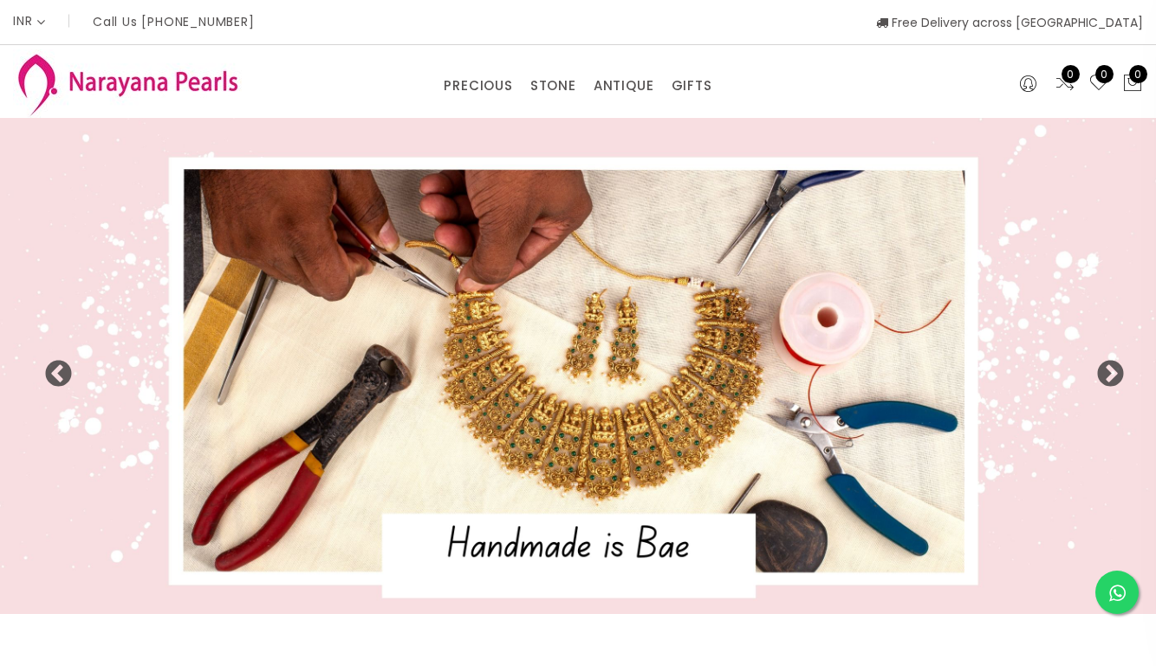
select select "INR"
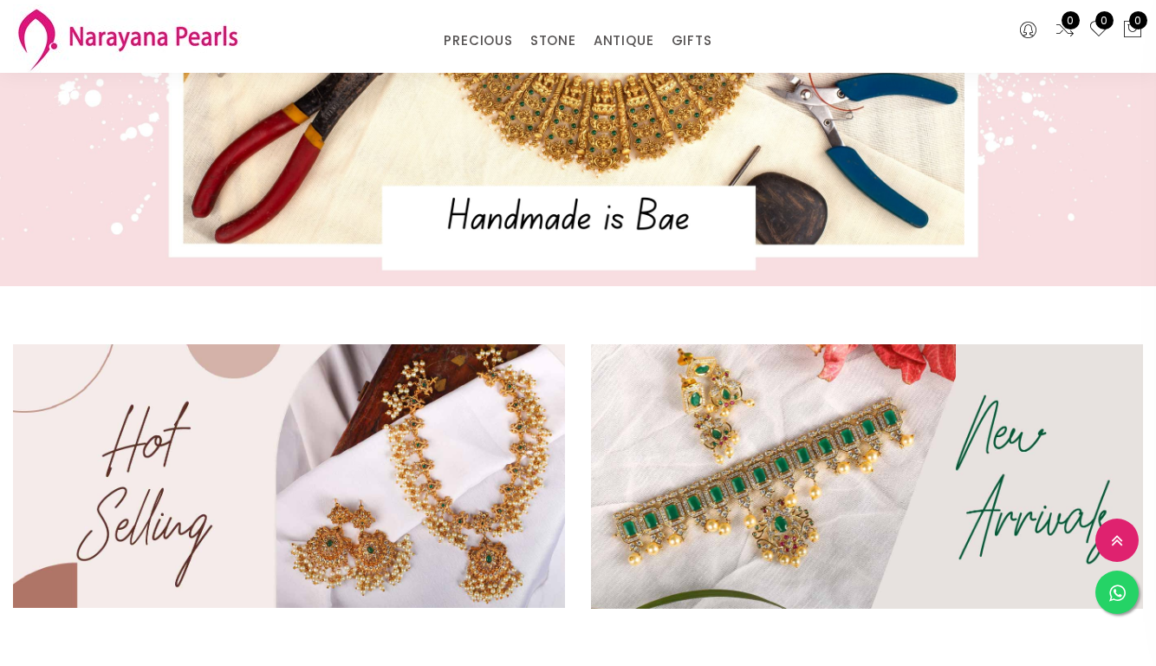
scroll to position [187, 0]
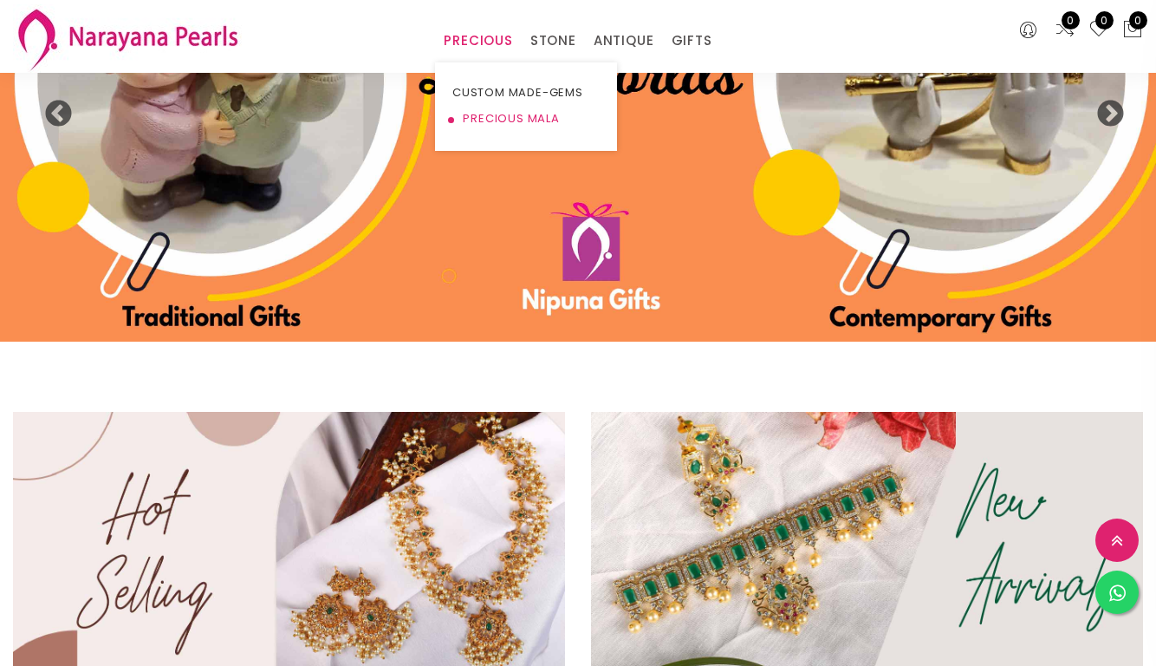
click at [501, 116] on link "PRECIOUS MALA" at bounding box center [526, 119] width 147 height 26
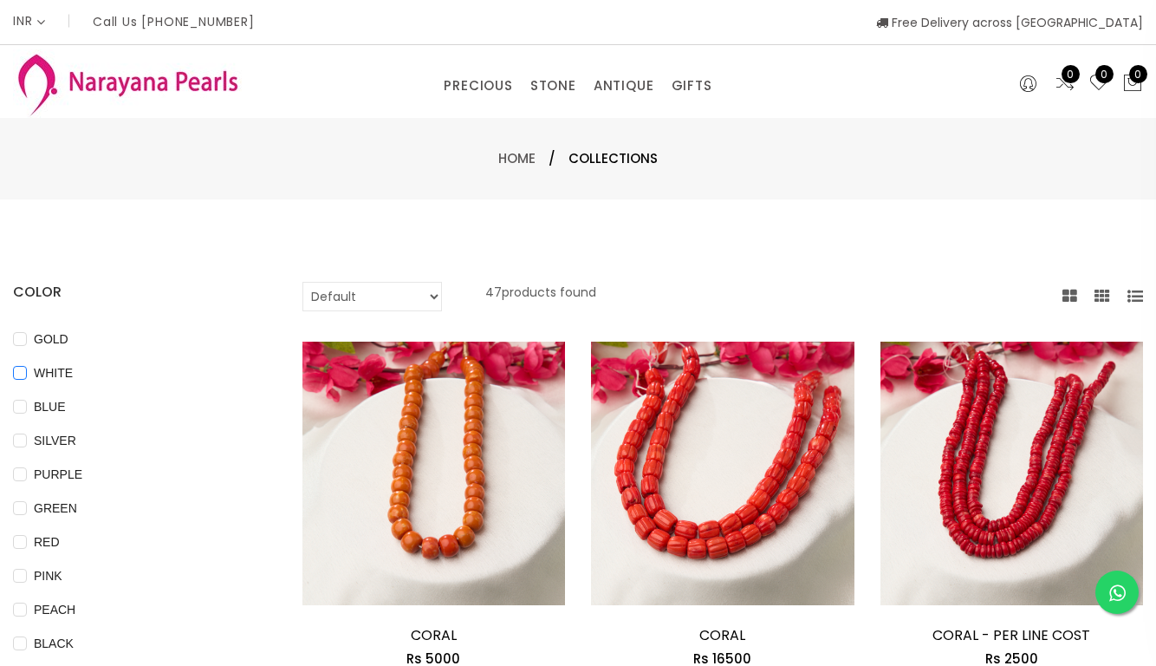
click at [24, 378] on input "WHITE" at bounding box center [20, 385] width 14 height 39
checkbox input "true"
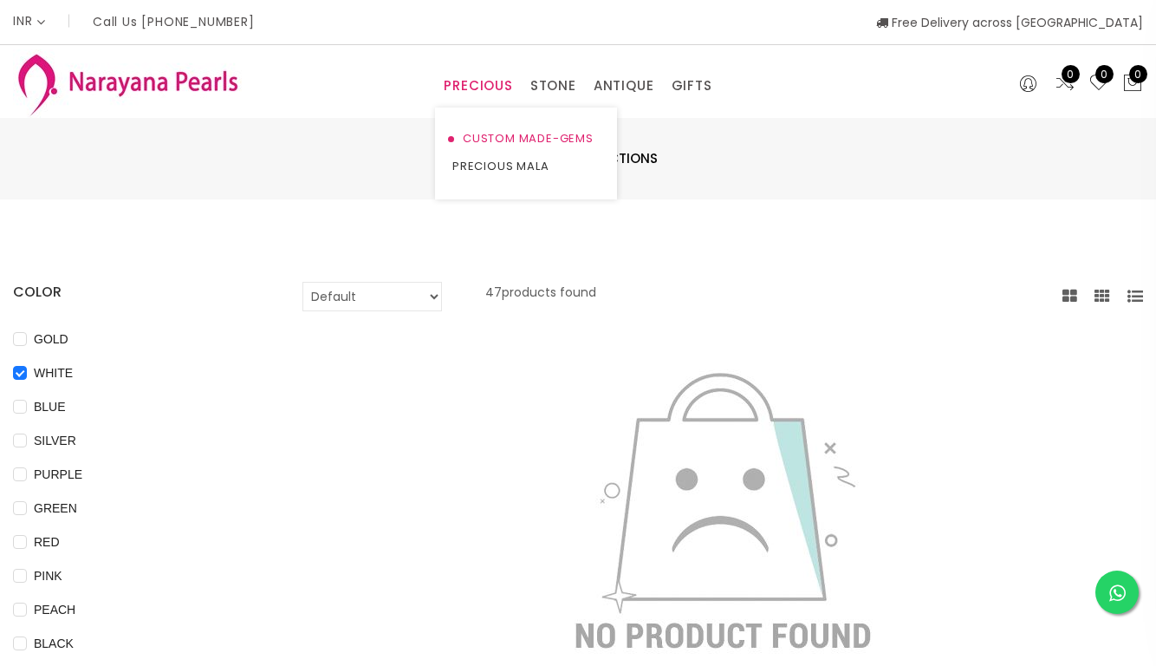
click at [495, 140] on link "CUSTOM MADE-GEMS" at bounding box center [526, 139] width 147 height 28
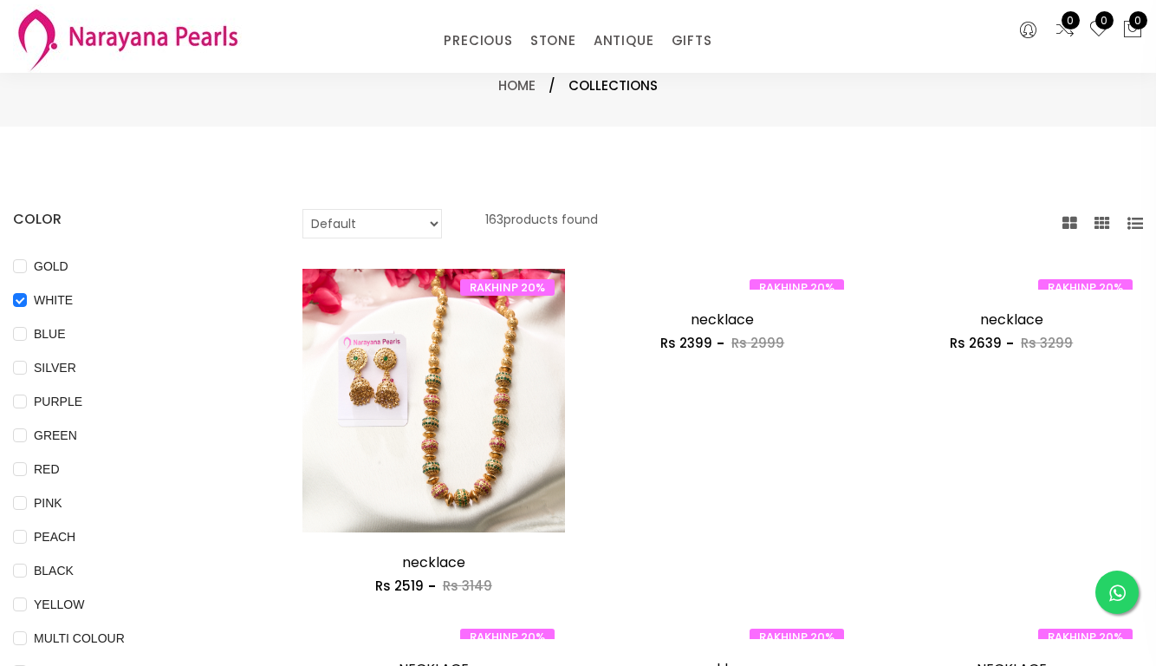
scroll to position [38, 0]
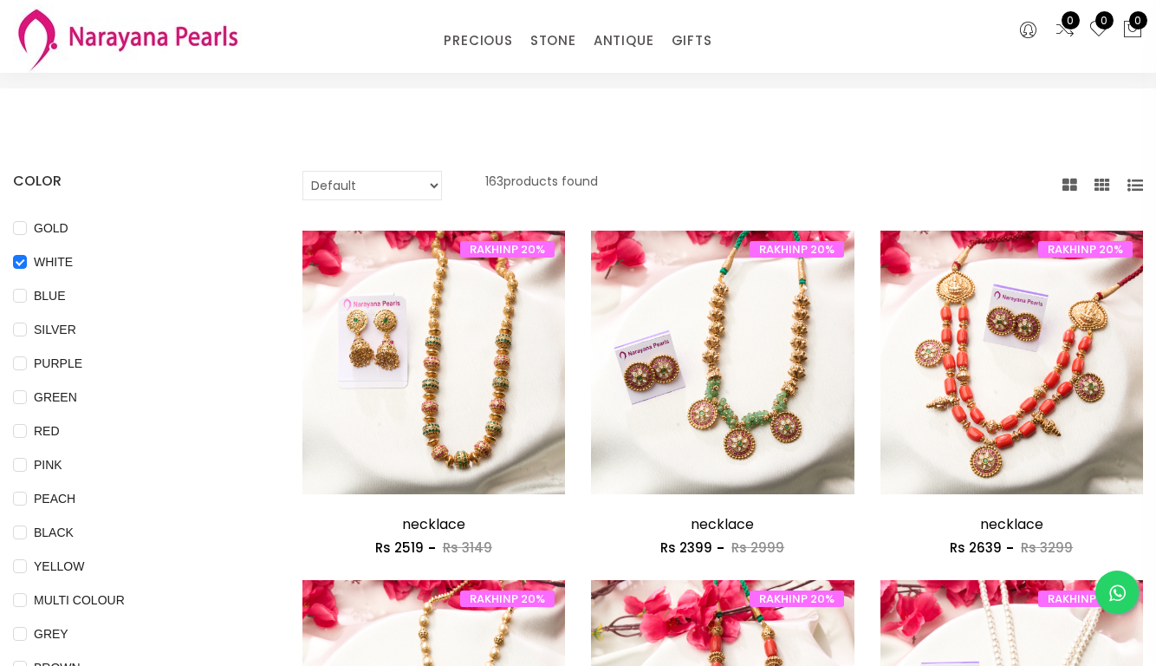
click at [435, 185] on select "Default Price - High to Low Price - Low to High" at bounding box center [373, 185] width 140 height 29
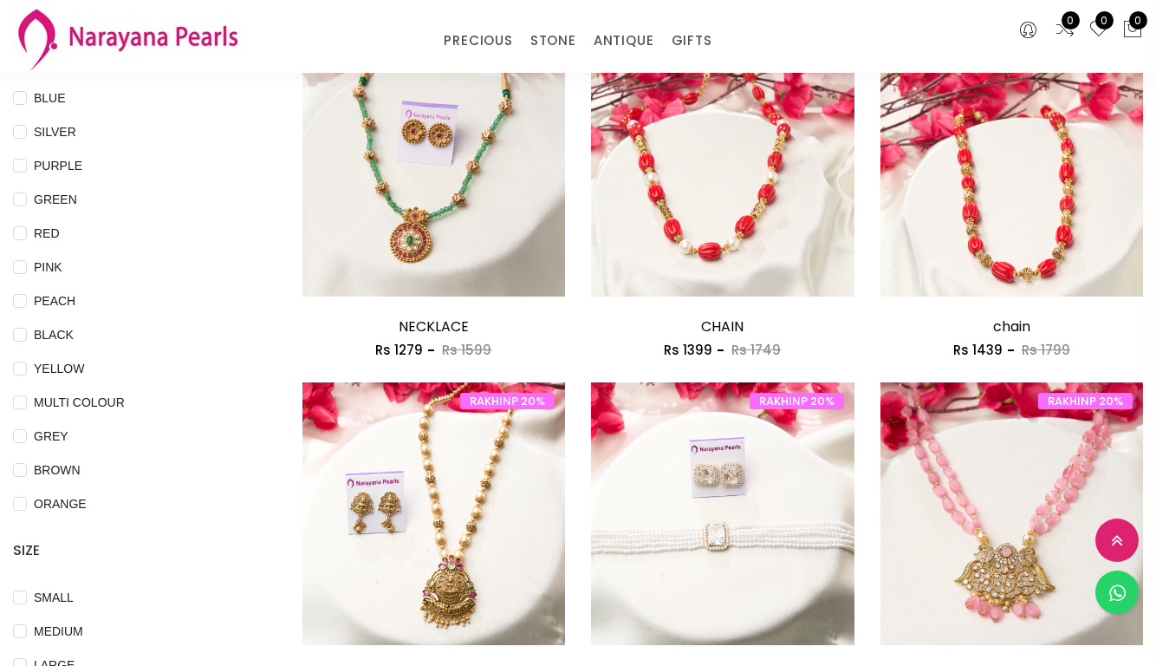
scroll to position [0, 0]
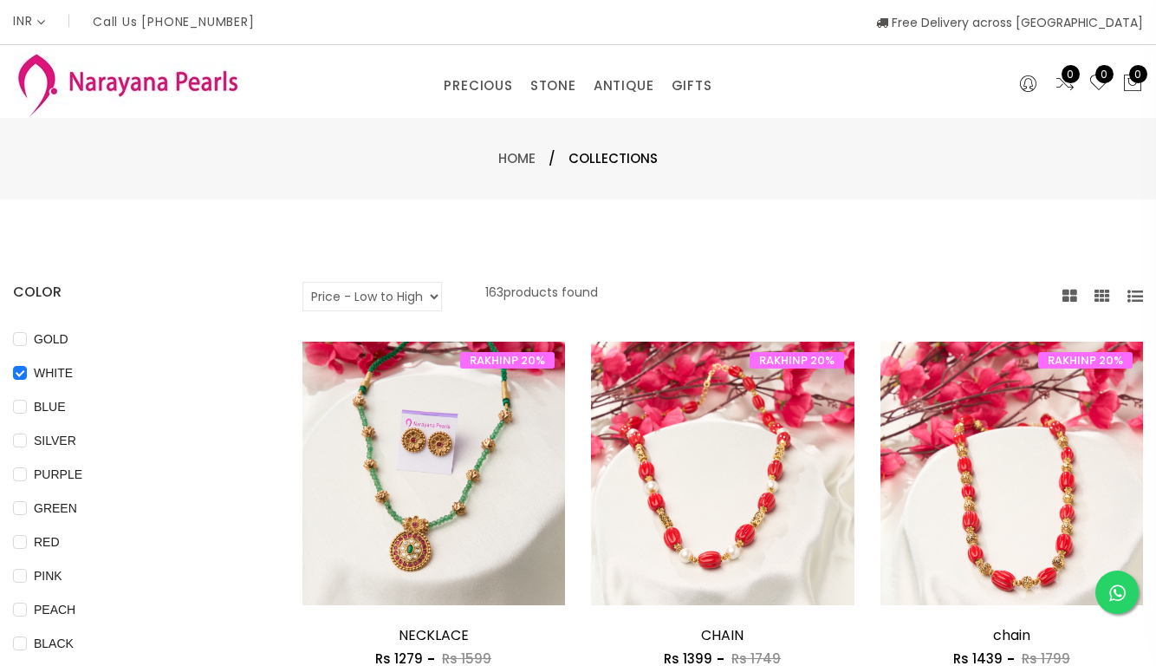
click at [426, 294] on select "Default Price - High to Low Price - Low to High" at bounding box center [373, 296] width 140 height 29
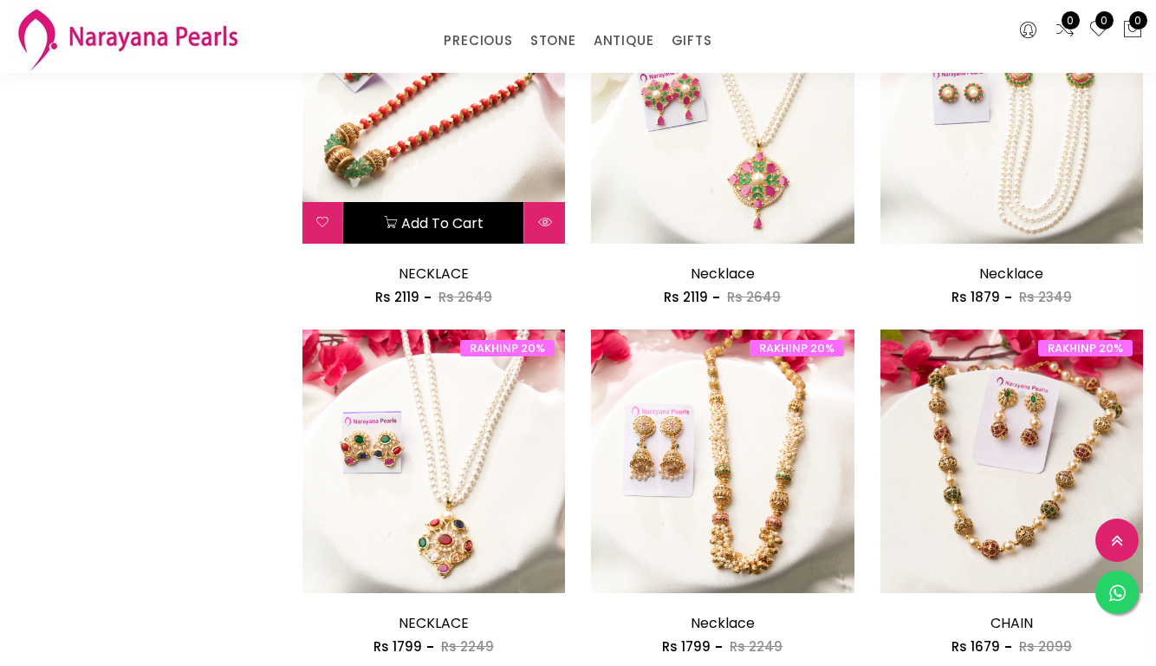
scroll to position [1345, 0]
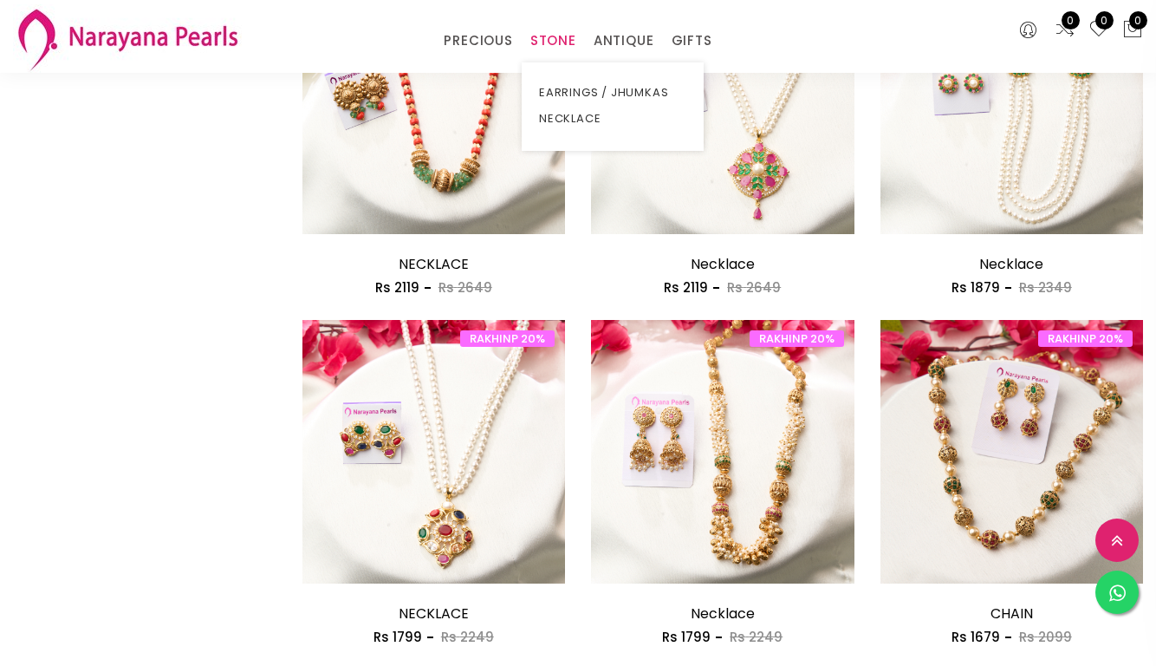
click at [553, 39] on link "STONE" at bounding box center [554, 41] width 46 height 26
click at [568, 88] on link "EARRINGS / JHUMKAS" at bounding box center [612, 93] width 147 height 26
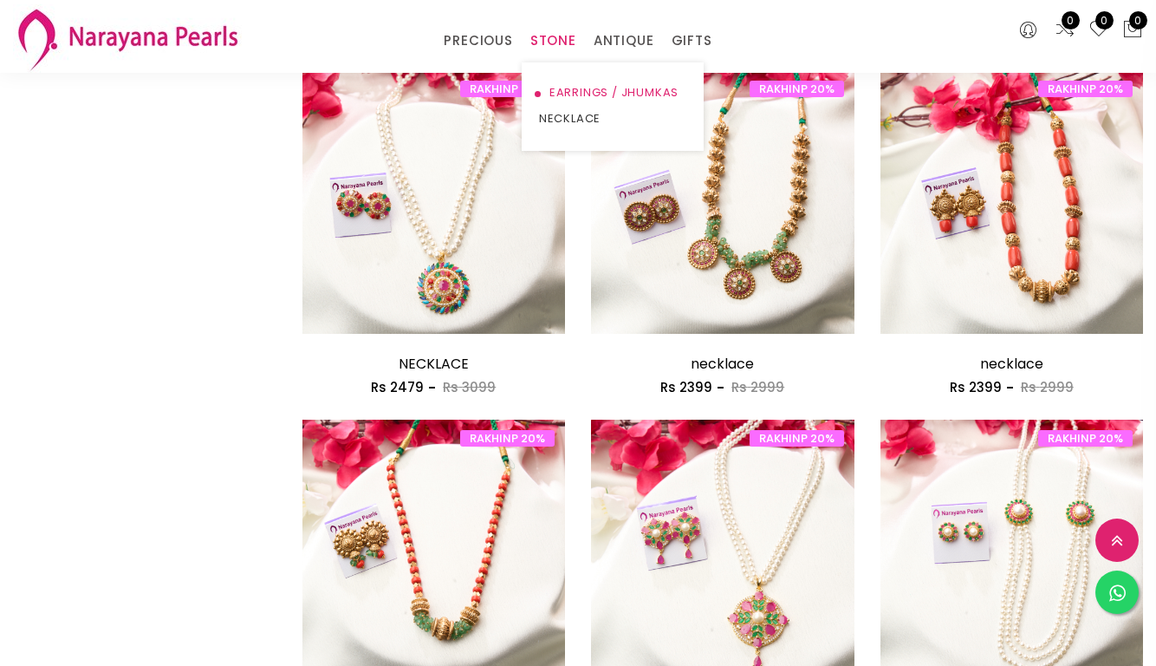
scroll to position [1345, 0]
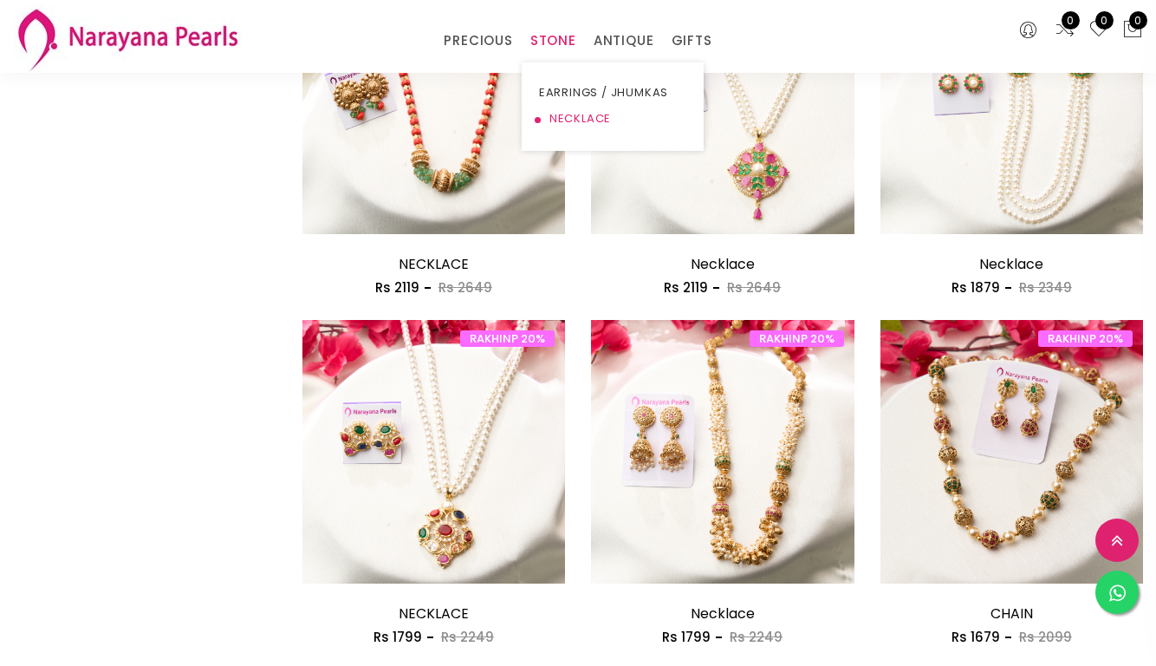
click at [568, 112] on link "NECKLACE" at bounding box center [612, 119] width 147 height 26
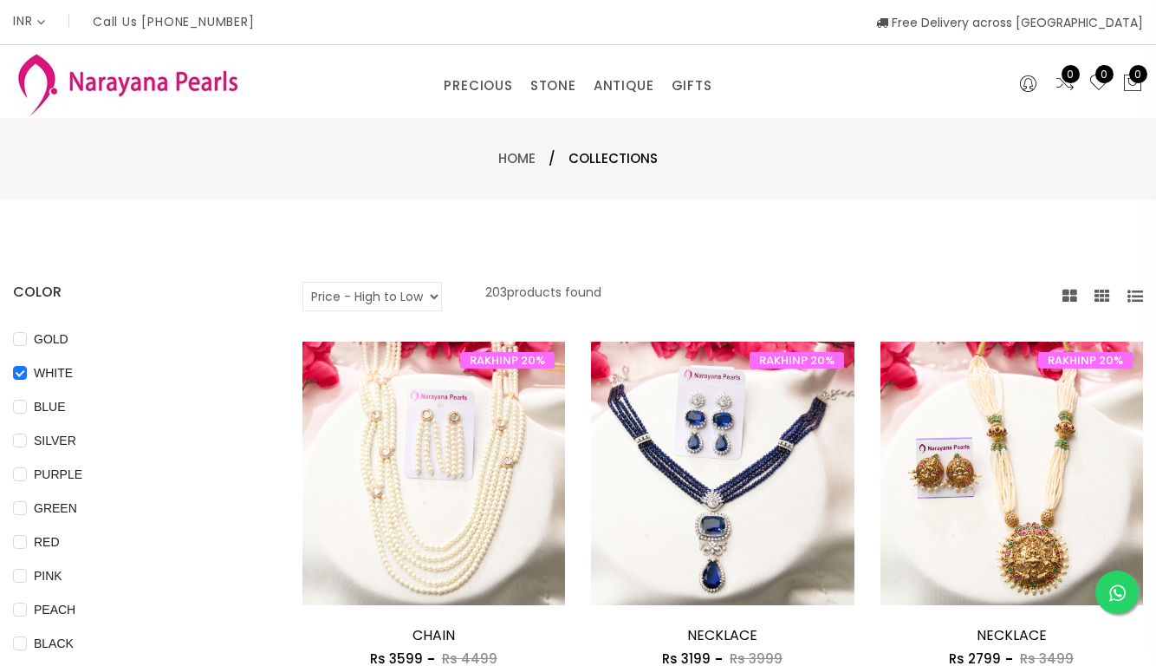
click at [427, 290] on select "Default Price - High to Low Price - Low to High" at bounding box center [373, 296] width 140 height 29
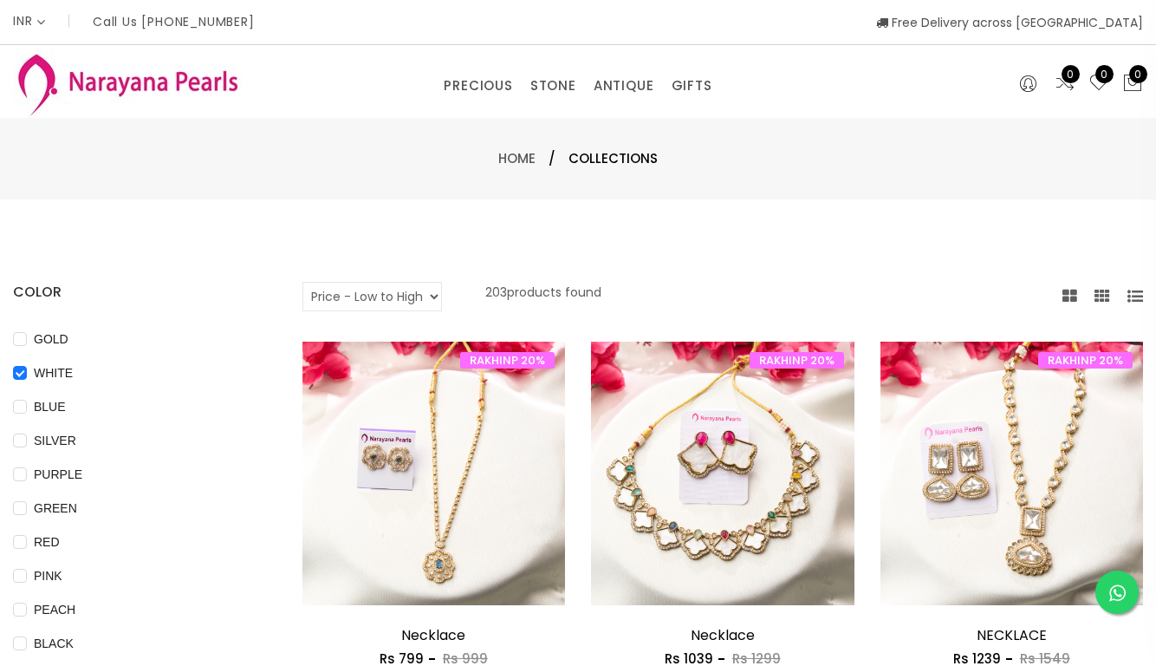
click at [427, 290] on select "Default Price - High to Low Price - Low to High" at bounding box center [373, 296] width 140 height 29
select select "priceHighToLow"
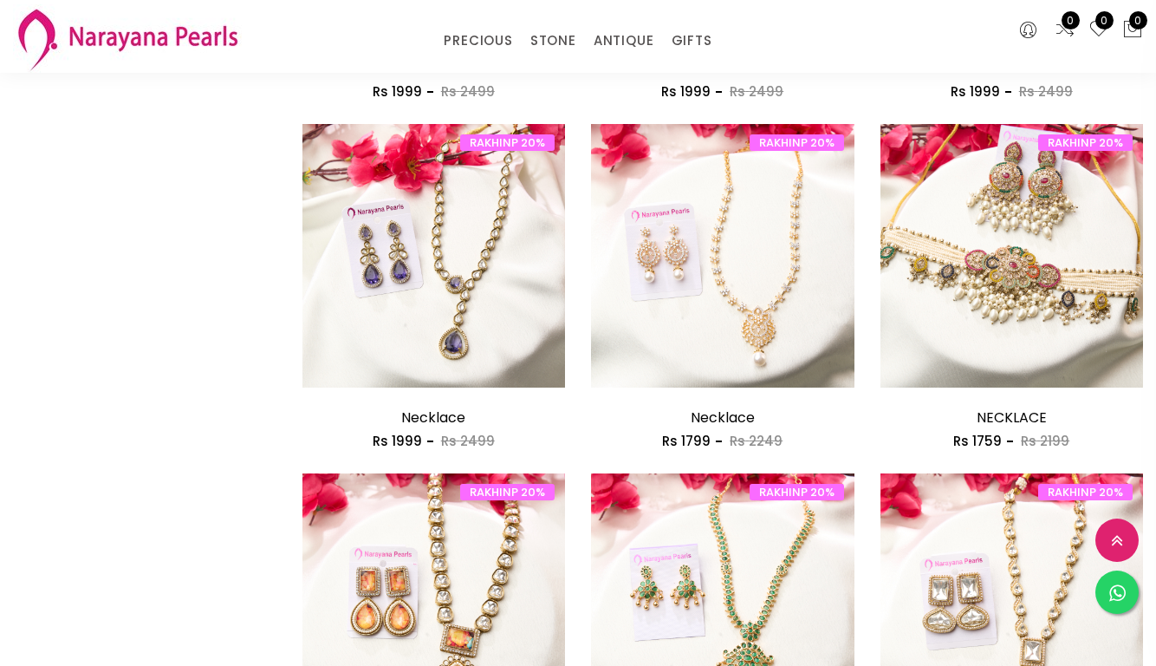
scroll to position [1544, 0]
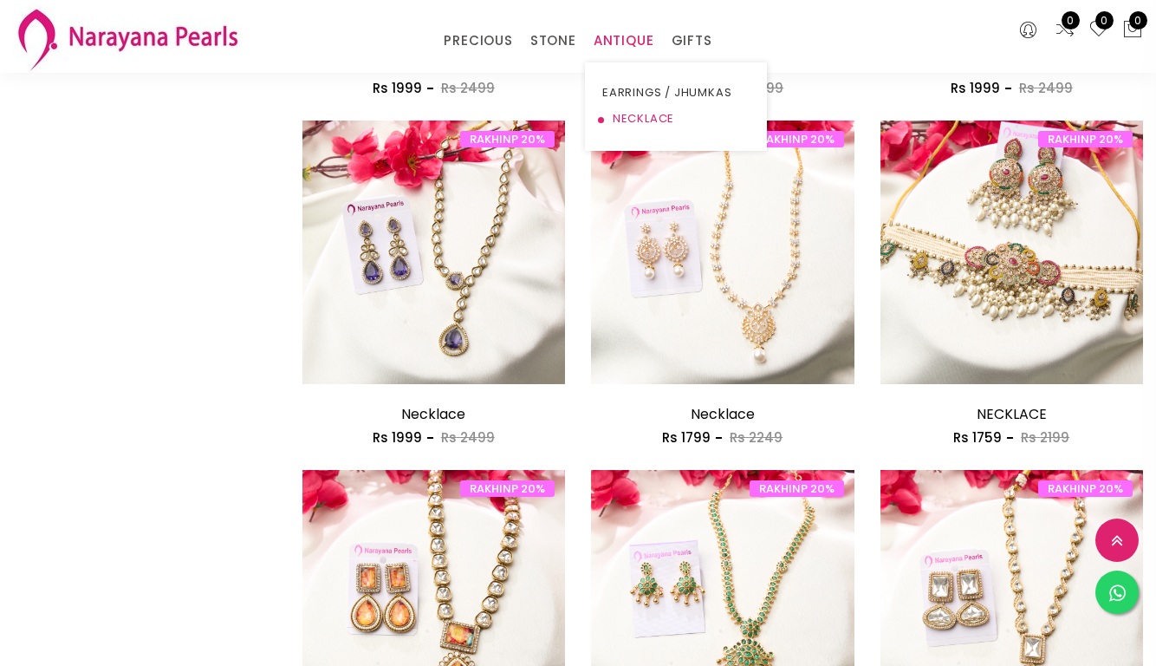
click at [634, 113] on link "NECKLACE" at bounding box center [676, 119] width 147 height 26
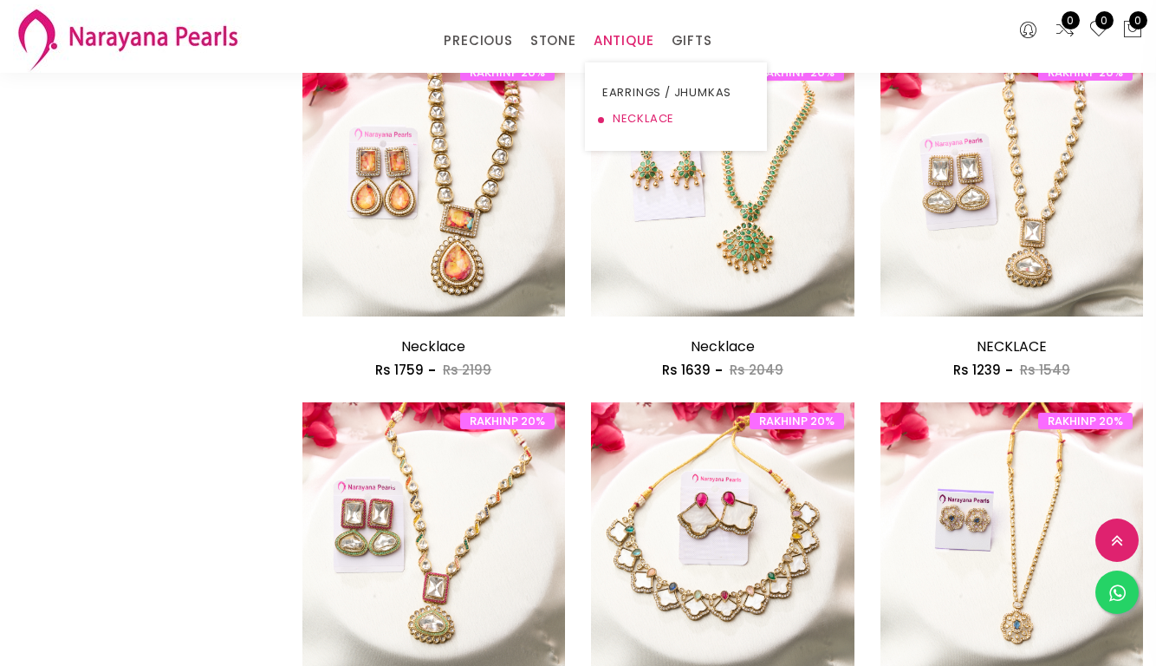
scroll to position [1984, 0]
